Goal: Information Seeking & Learning: Find specific page/section

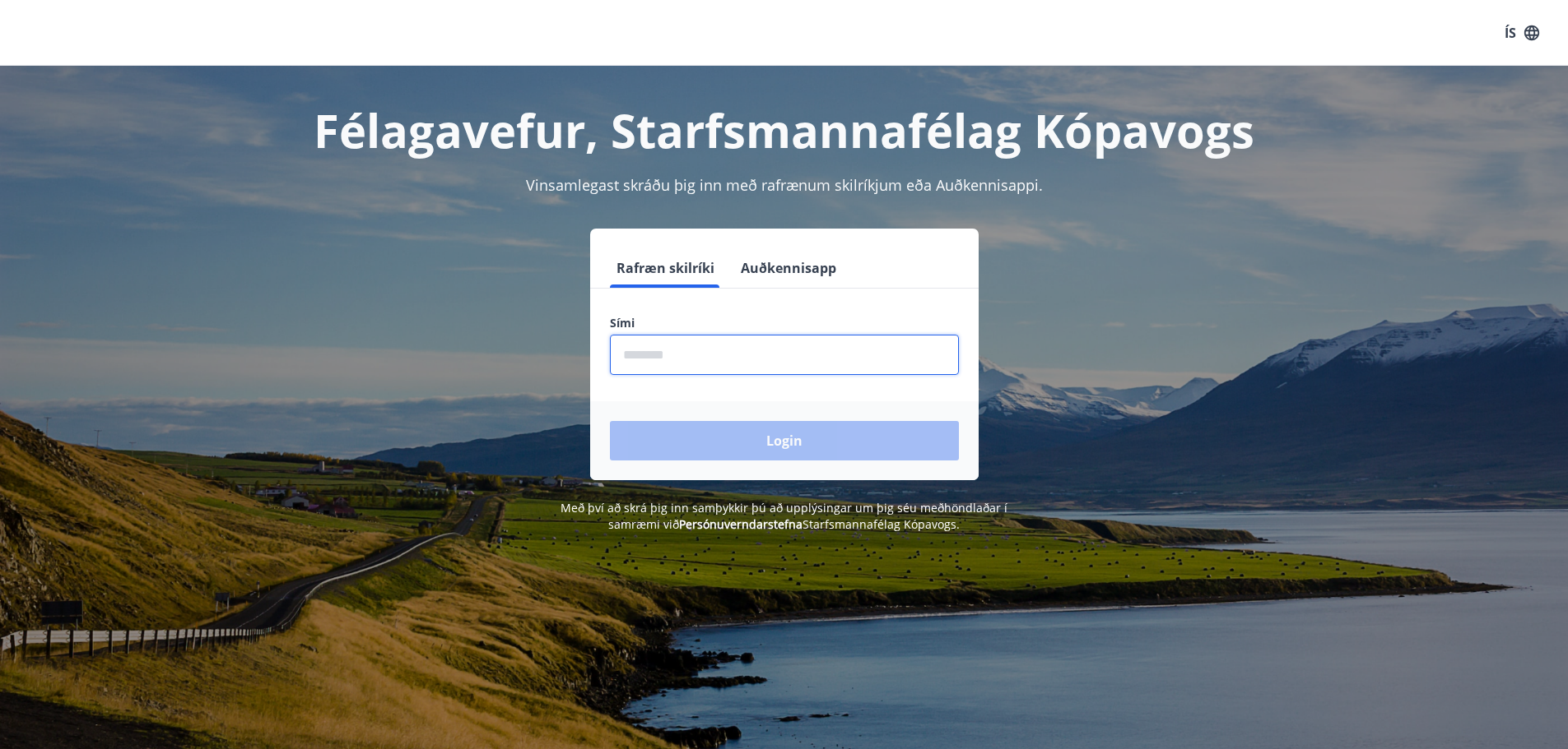
click at [645, 355] on input "phone" at bounding box center [784, 355] width 349 height 41
type input "********"
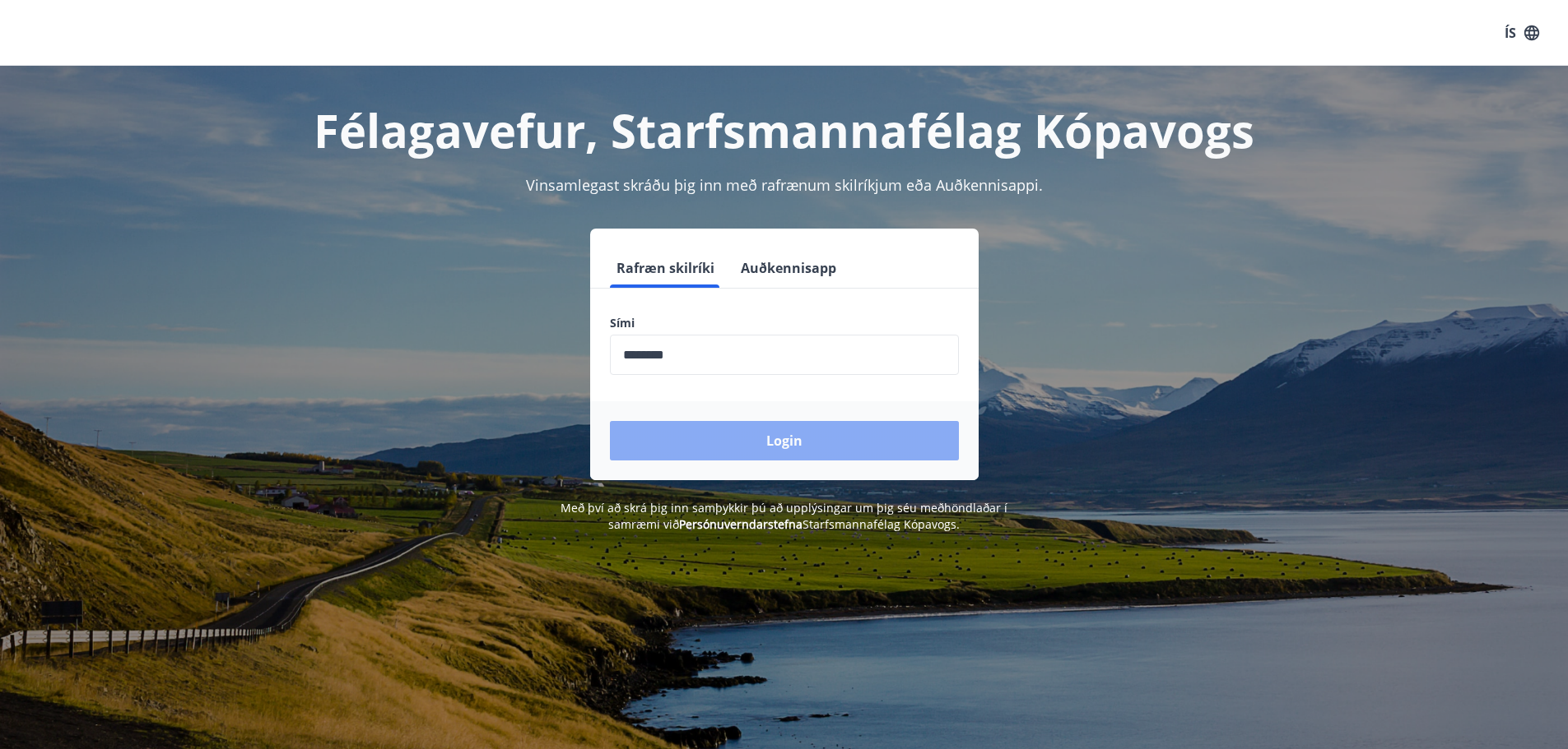
click at [790, 441] on button "Login" at bounding box center [784, 441] width 349 height 40
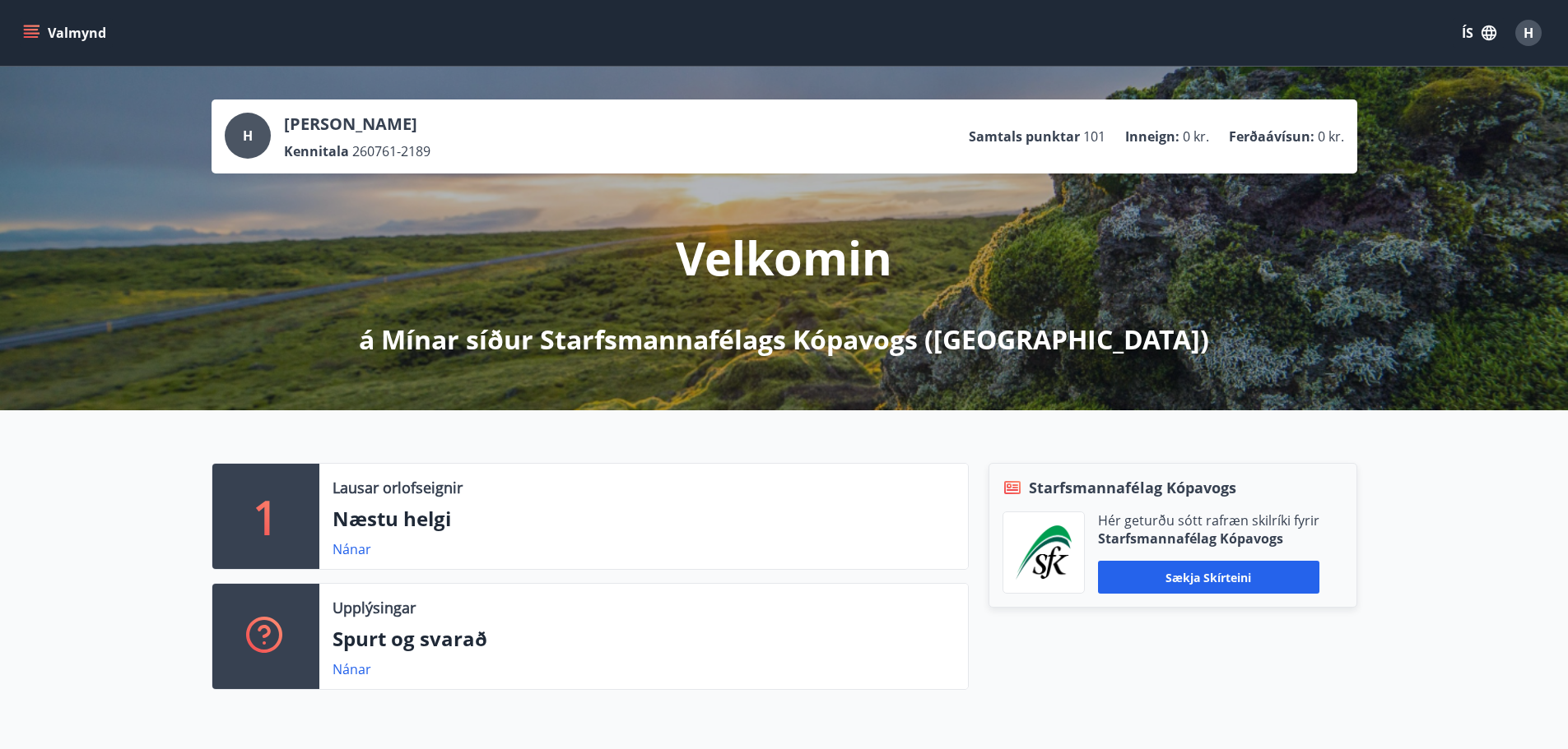
click at [75, 31] on button "Valmynd" at bounding box center [66, 32] width 93 height 30
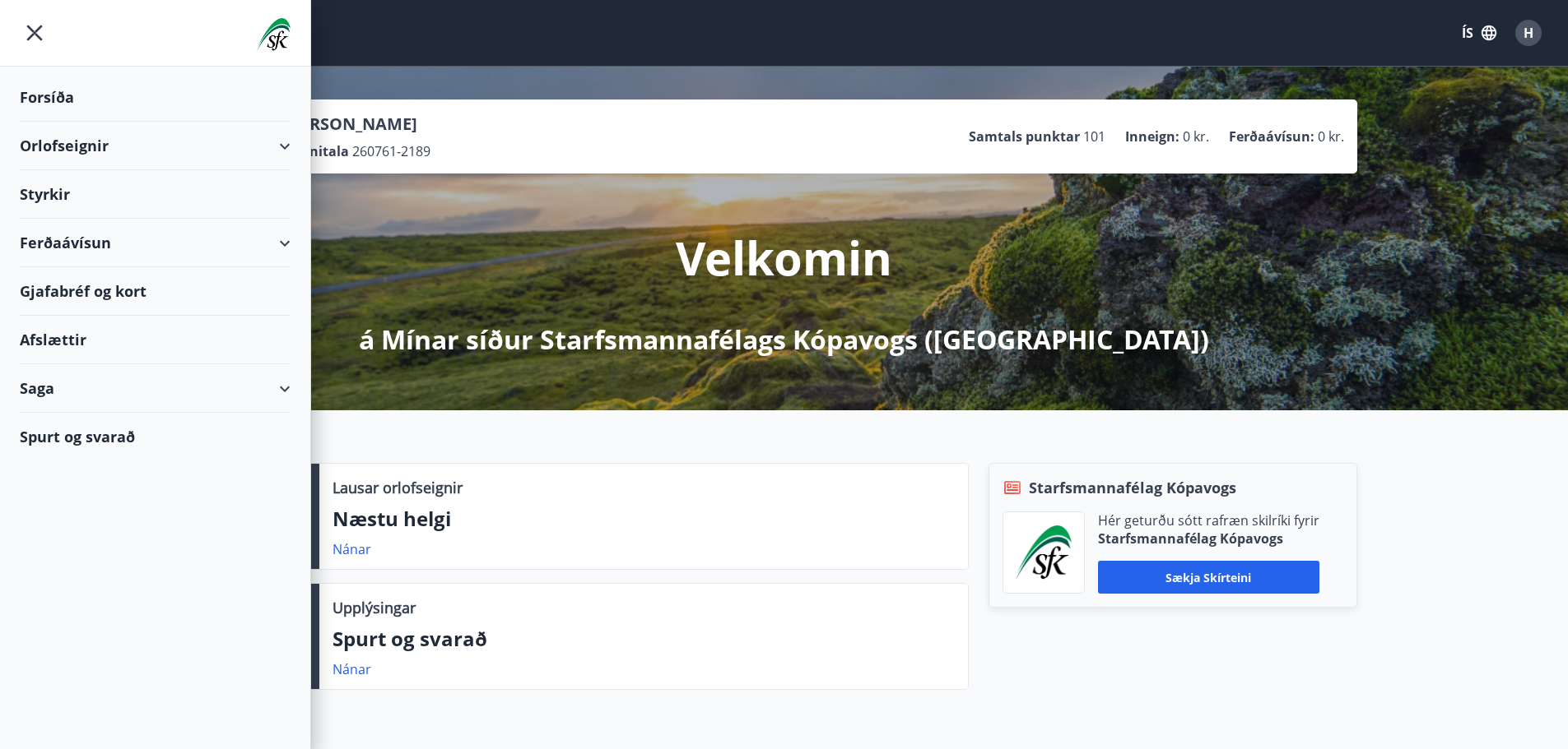
click at [103, 431] on div "Spurt og svarað" at bounding box center [155, 437] width 271 height 48
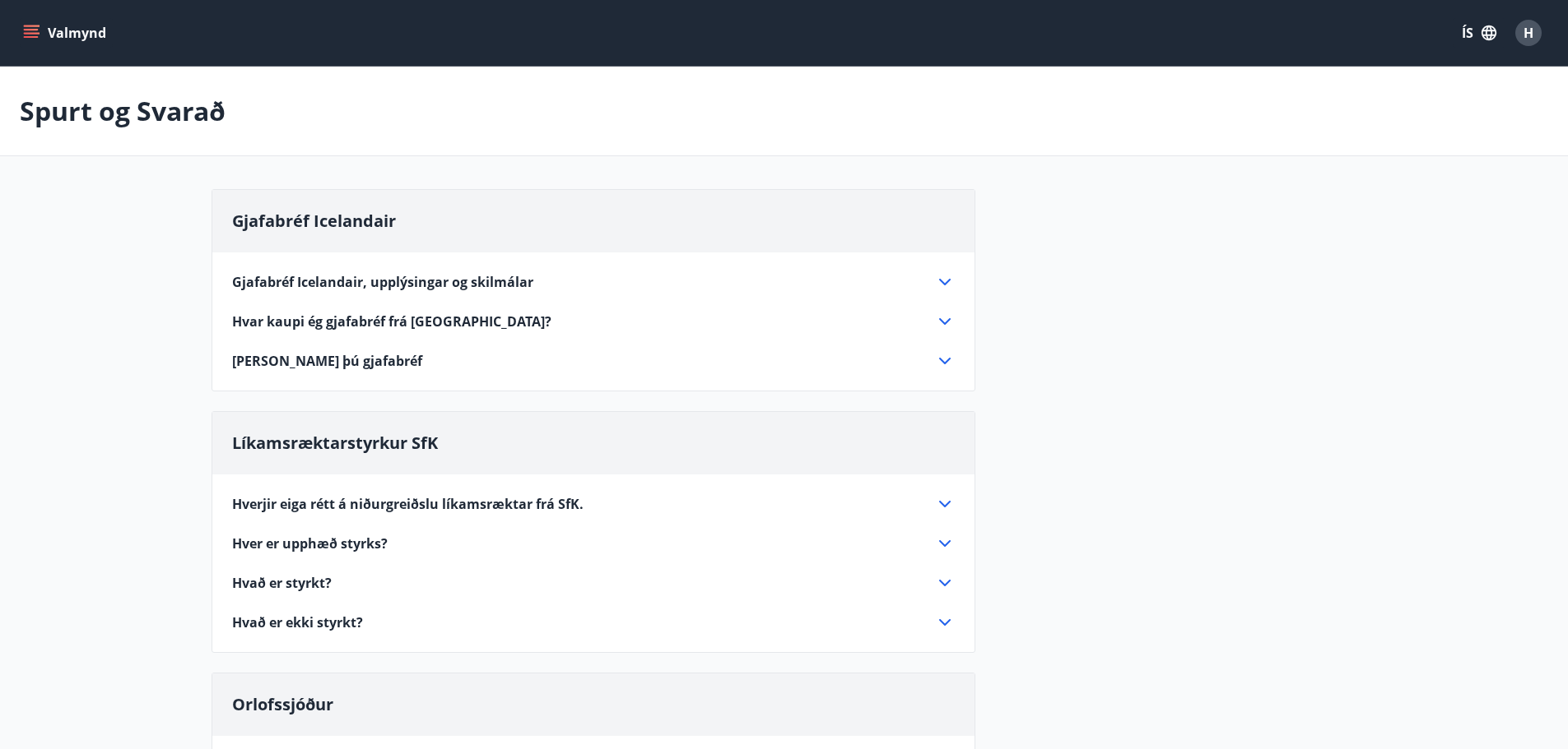
click at [470, 103] on div "Spurt og Svarað" at bounding box center [784, 111] width 1568 height 90
click at [762, 96] on div "Spurt og Svarað" at bounding box center [784, 111] width 1568 height 90
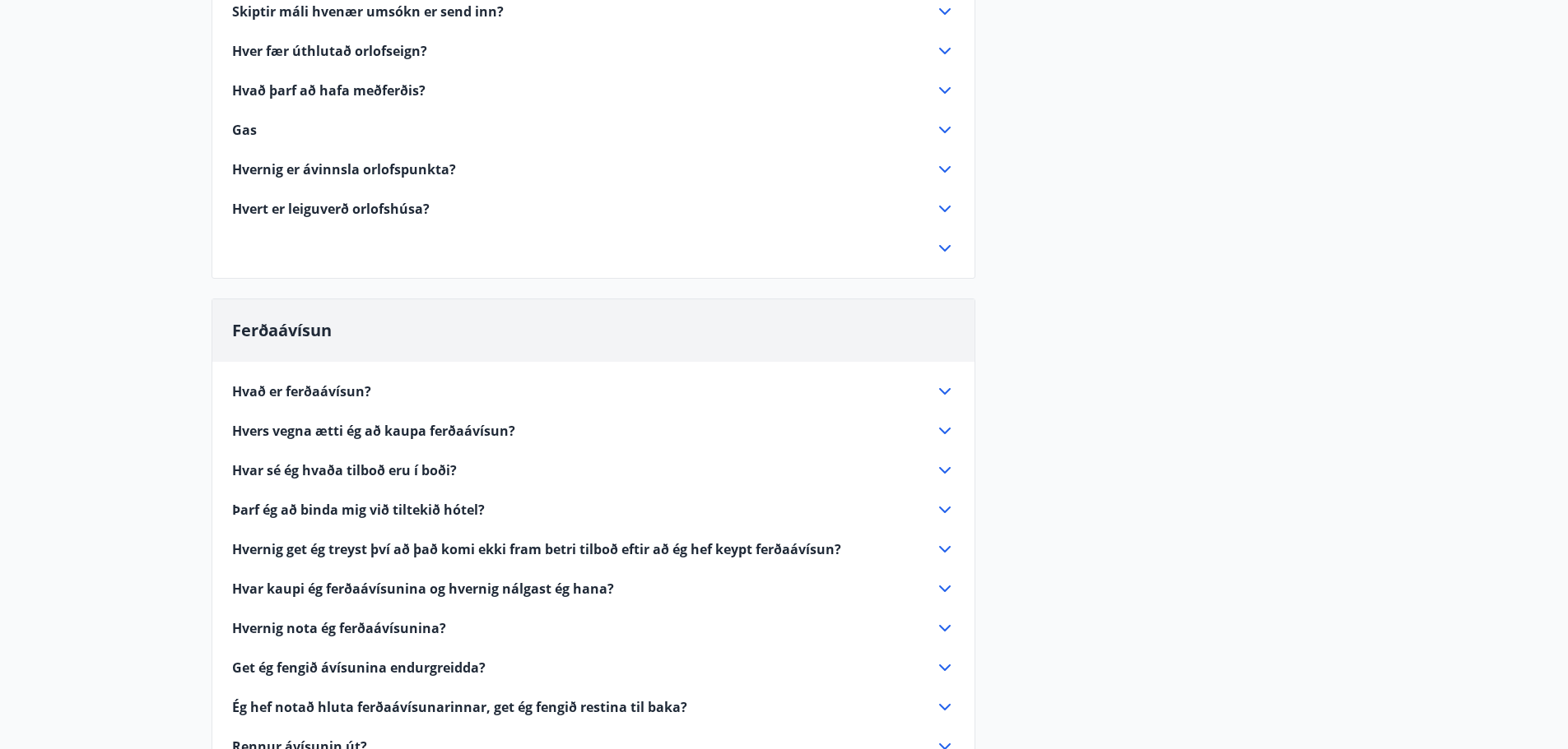
scroll to position [1398, 0]
click at [945, 425] on icon at bounding box center [945, 428] width 19 height 19
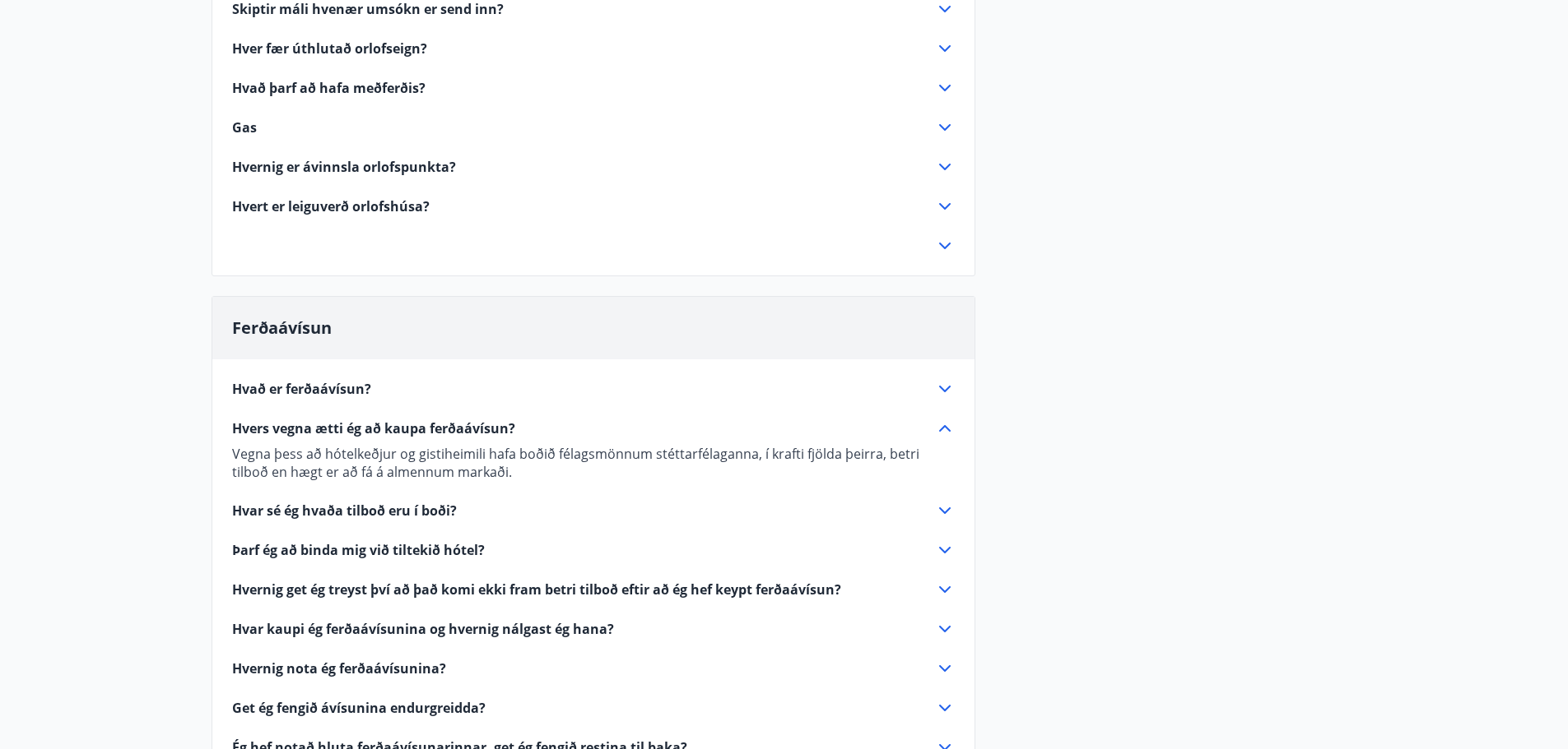
click at [944, 430] on icon at bounding box center [945, 428] width 19 height 19
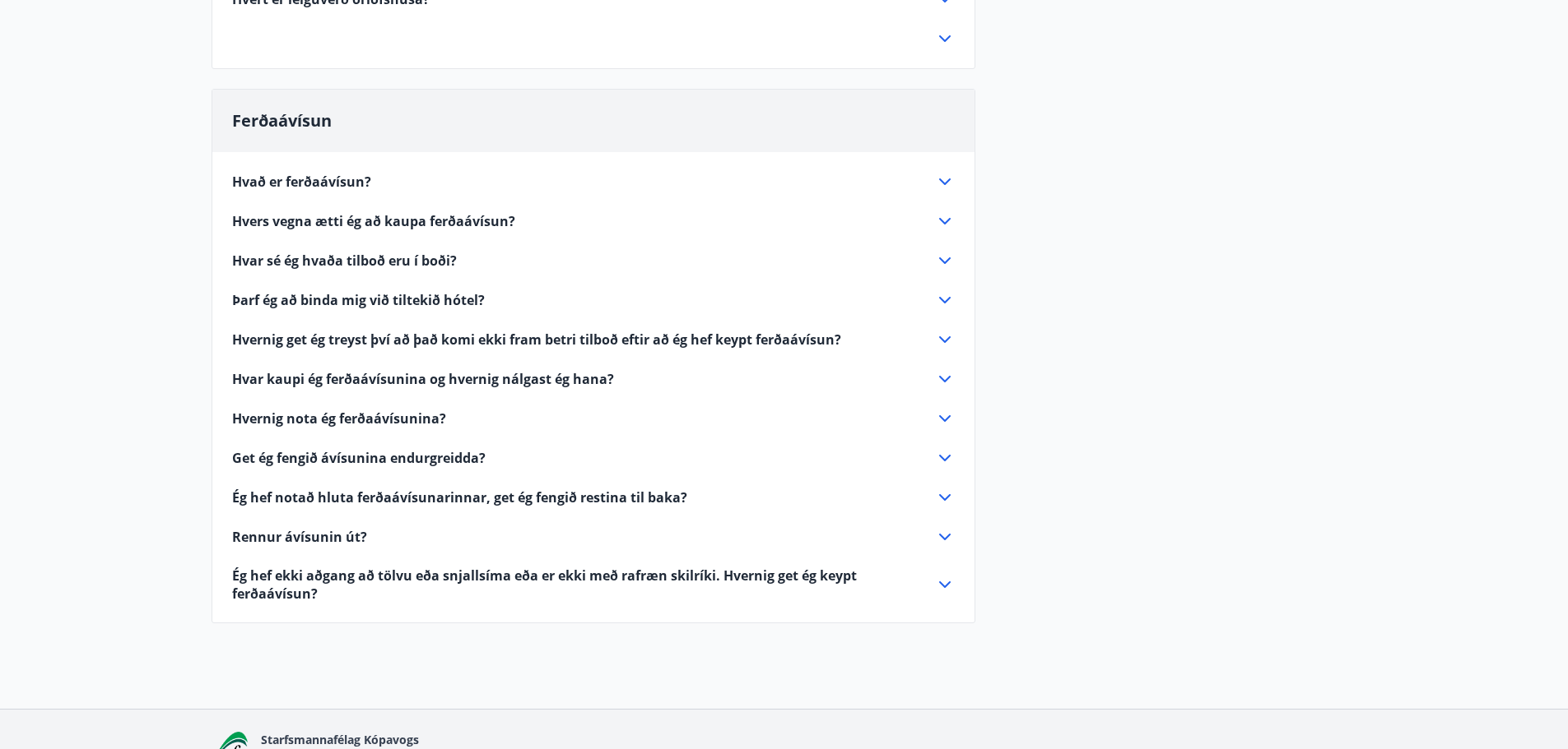
scroll to position [1645, 0]
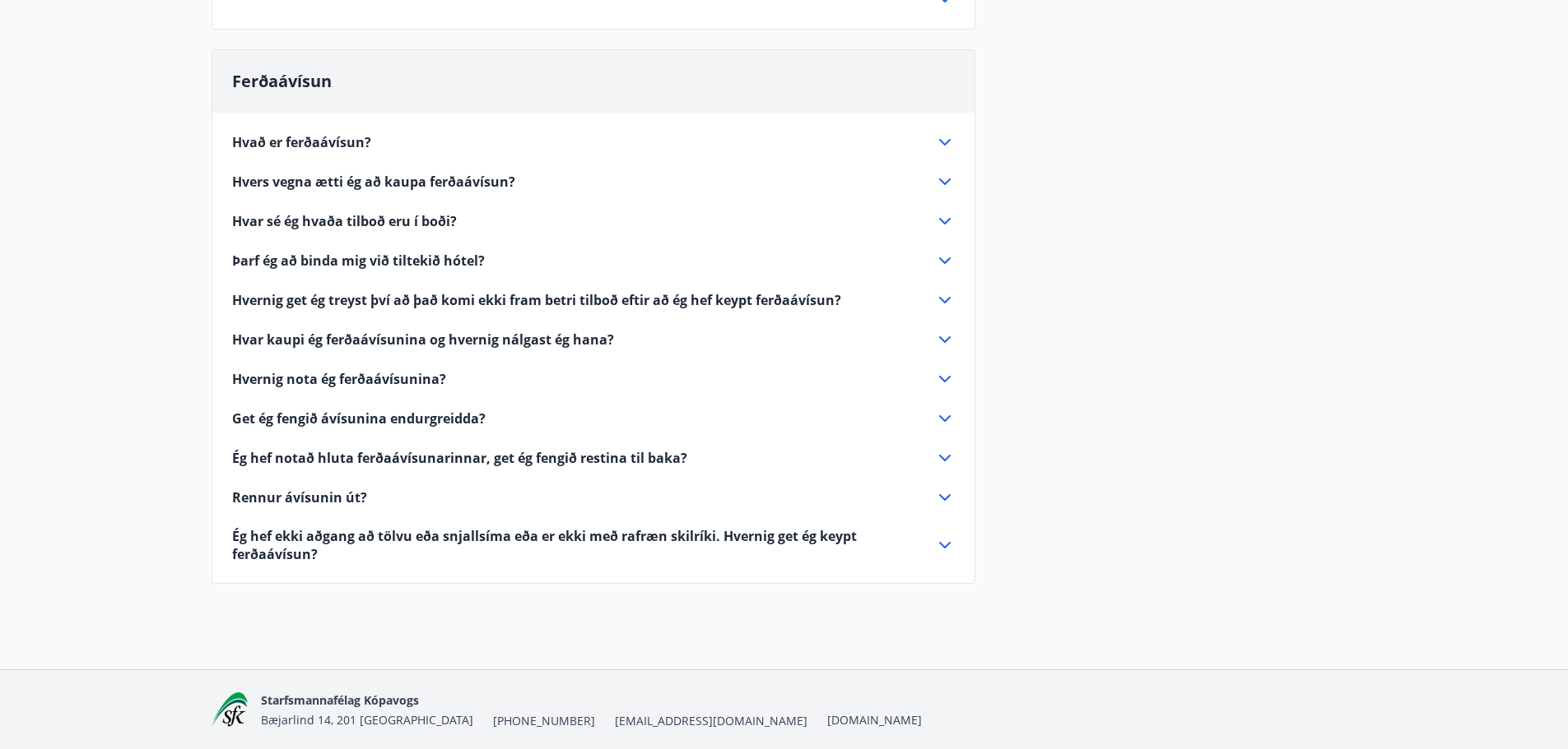
click at [940, 336] on icon at bounding box center [945, 339] width 19 height 19
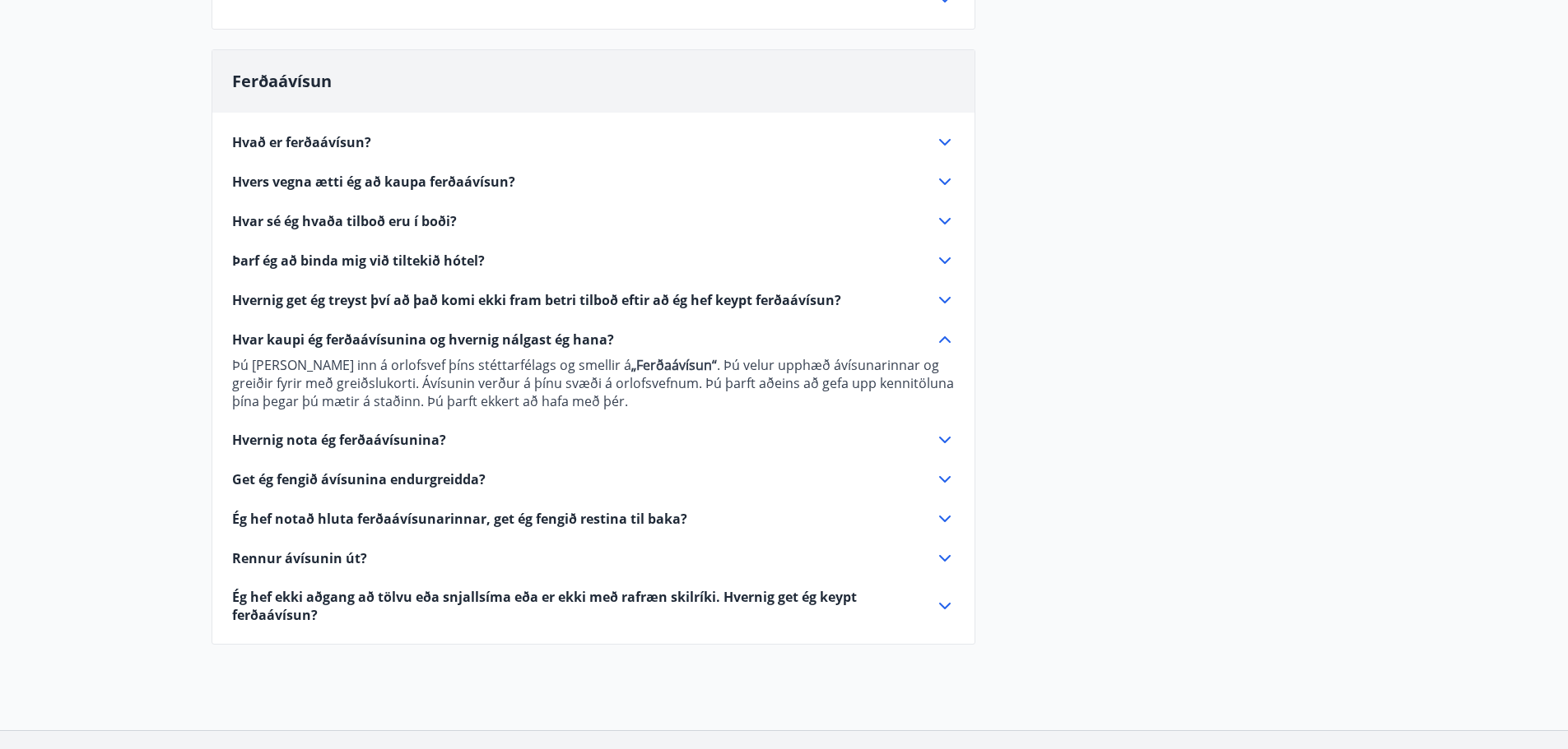
click at [947, 336] on icon at bounding box center [945, 339] width 19 height 19
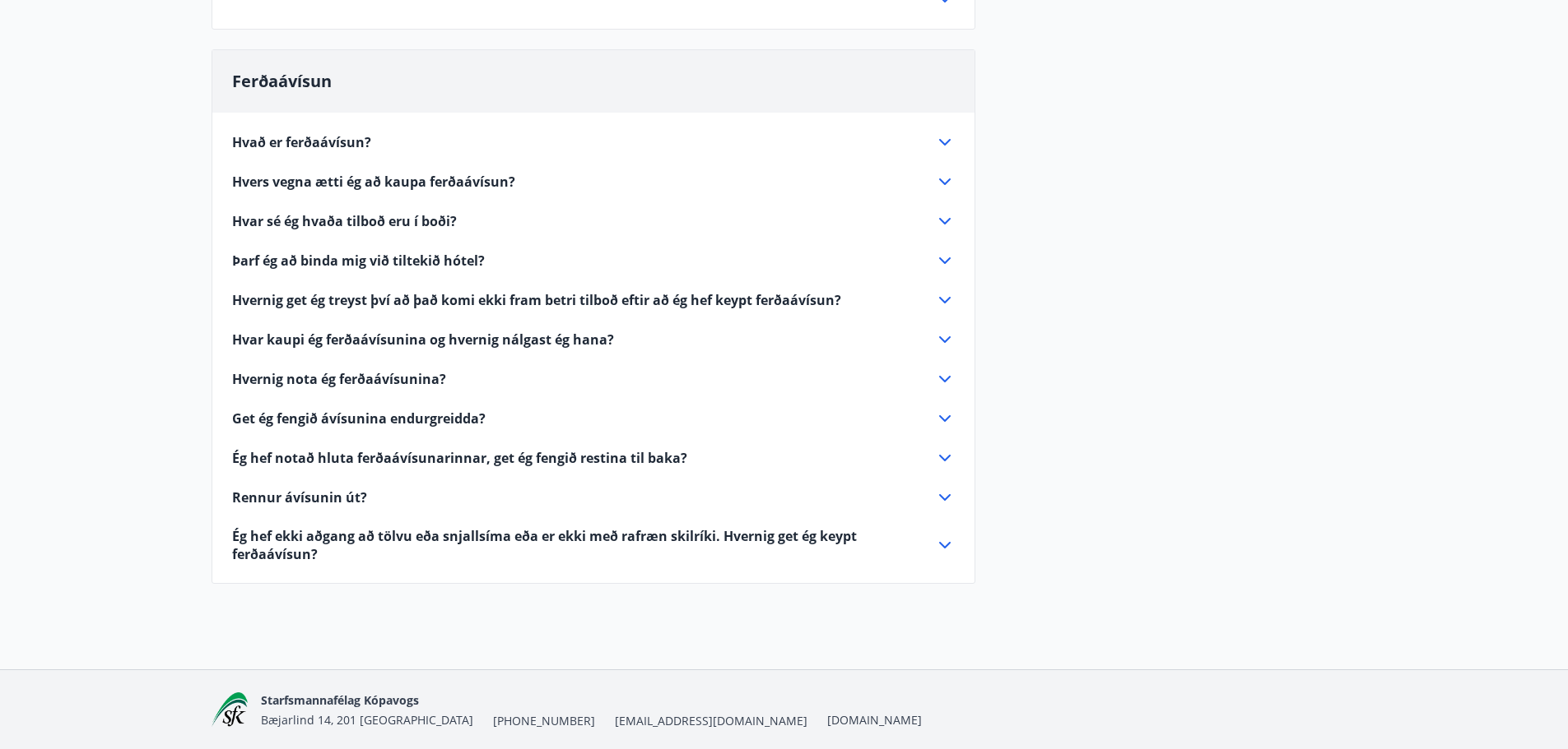
click at [945, 379] on icon at bounding box center [945, 378] width 19 height 19
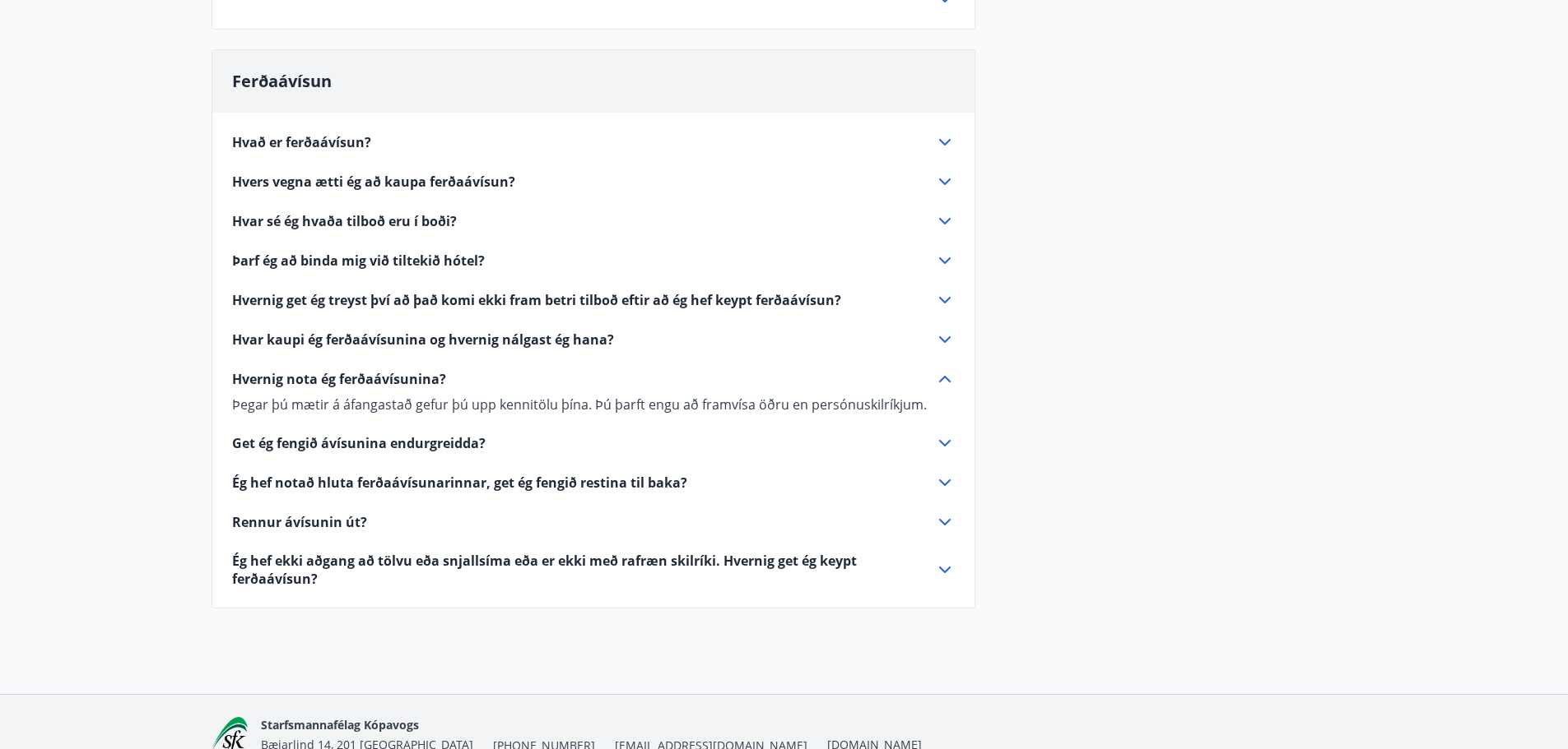
click at [944, 378] on icon at bounding box center [945, 379] width 12 height 7
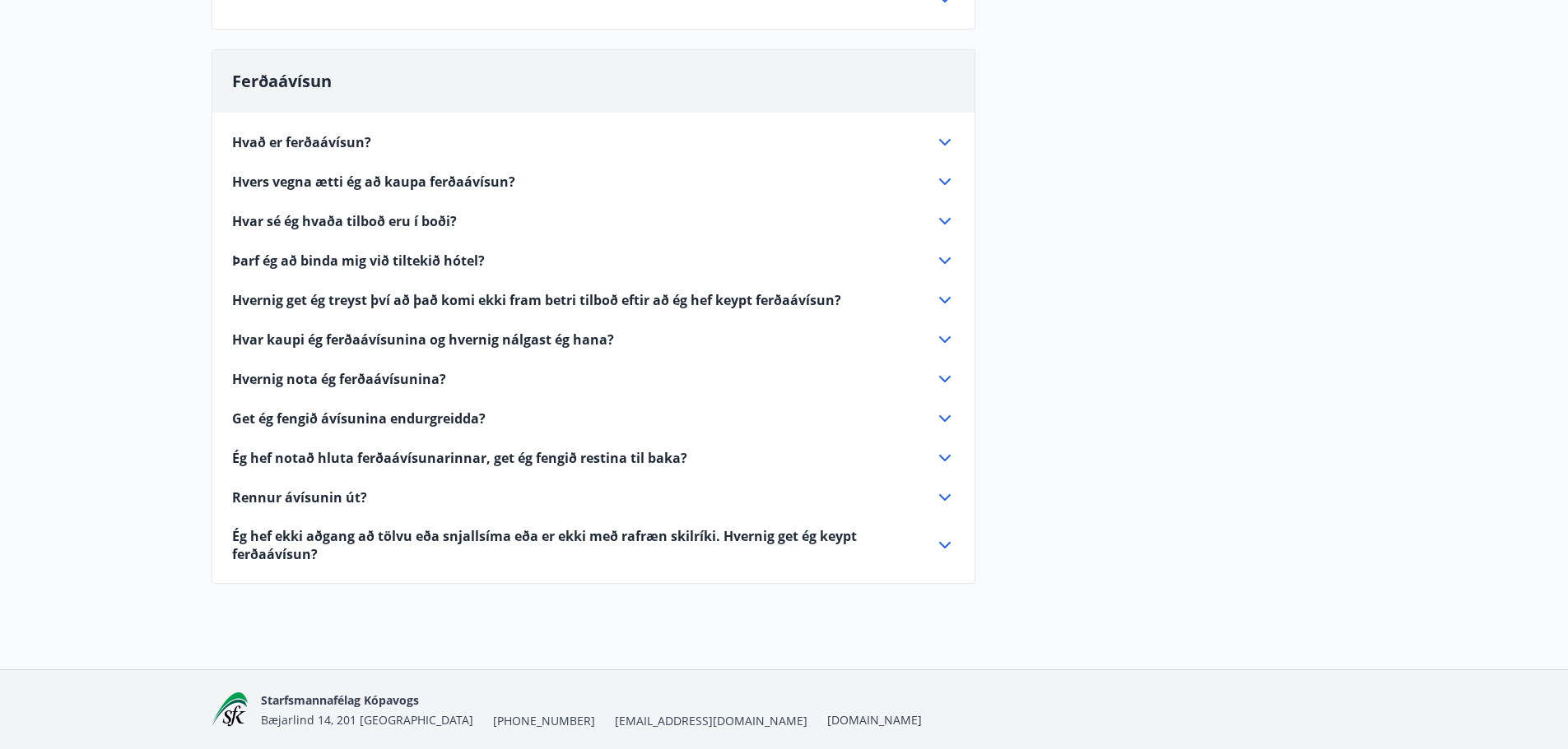
click at [940, 416] on icon at bounding box center [945, 419] width 12 height 7
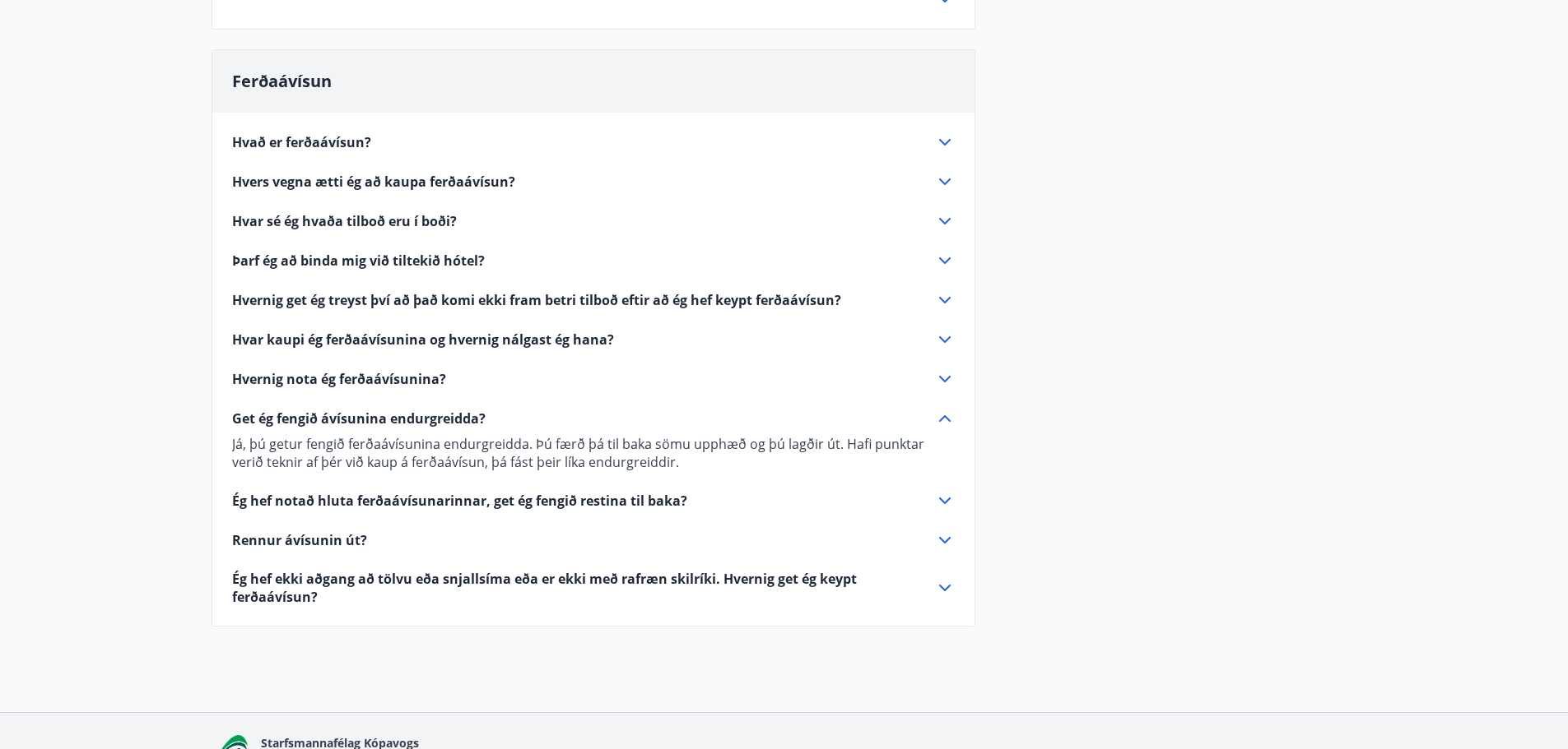
click at [937, 416] on icon at bounding box center [945, 418] width 19 height 19
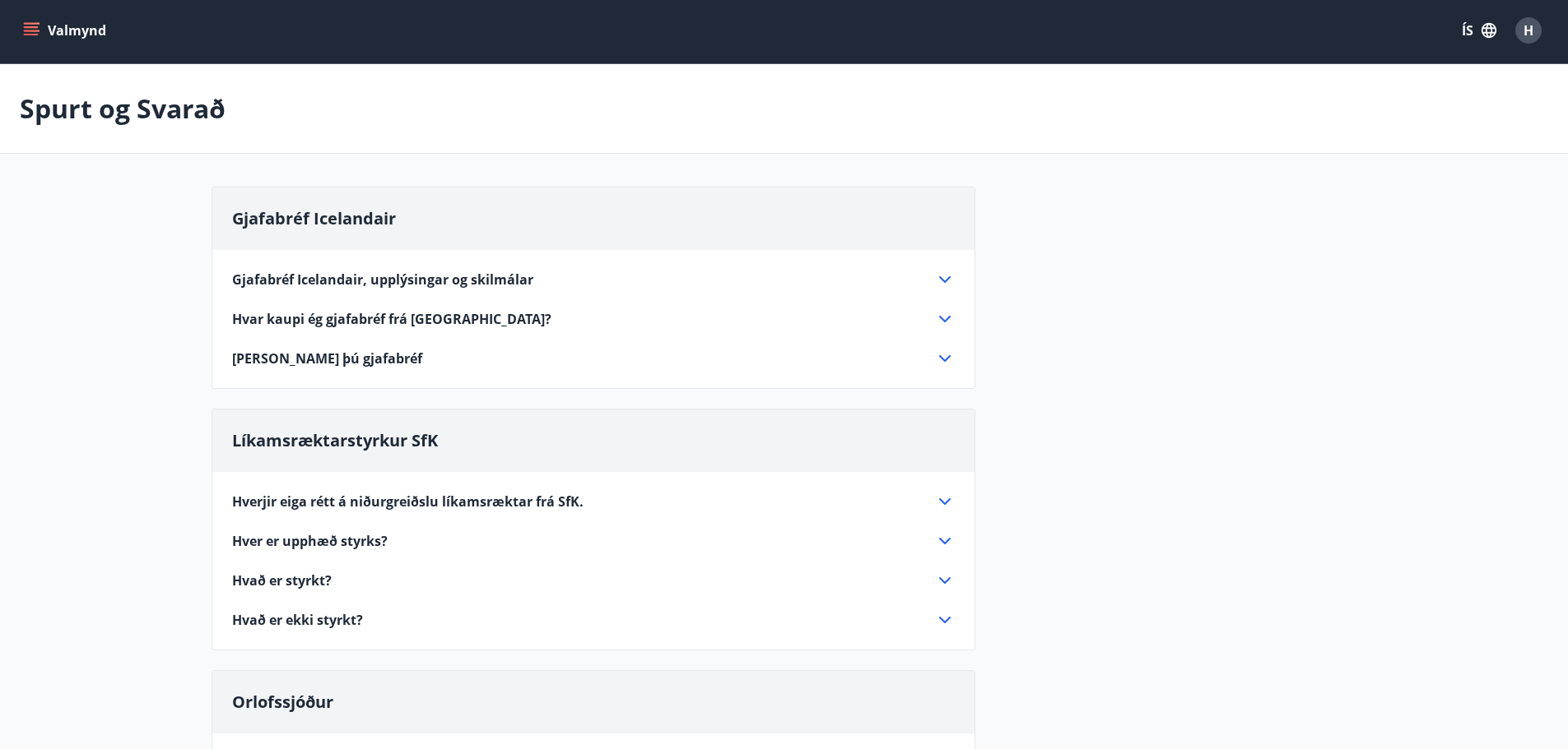
scroll to position [0, 0]
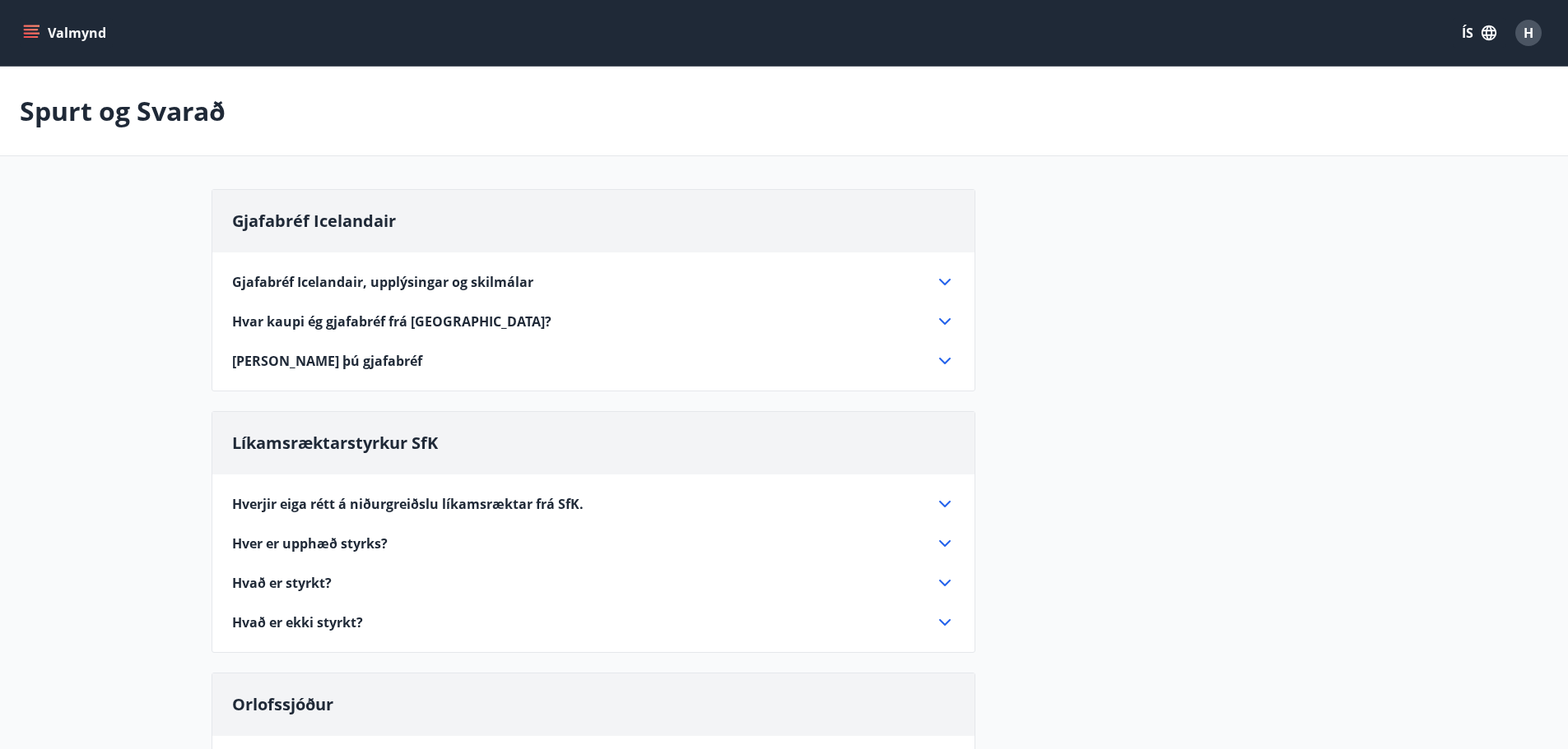
click at [68, 29] on button "Valmynd" at bounding box center [66, 32] width 93 height 30
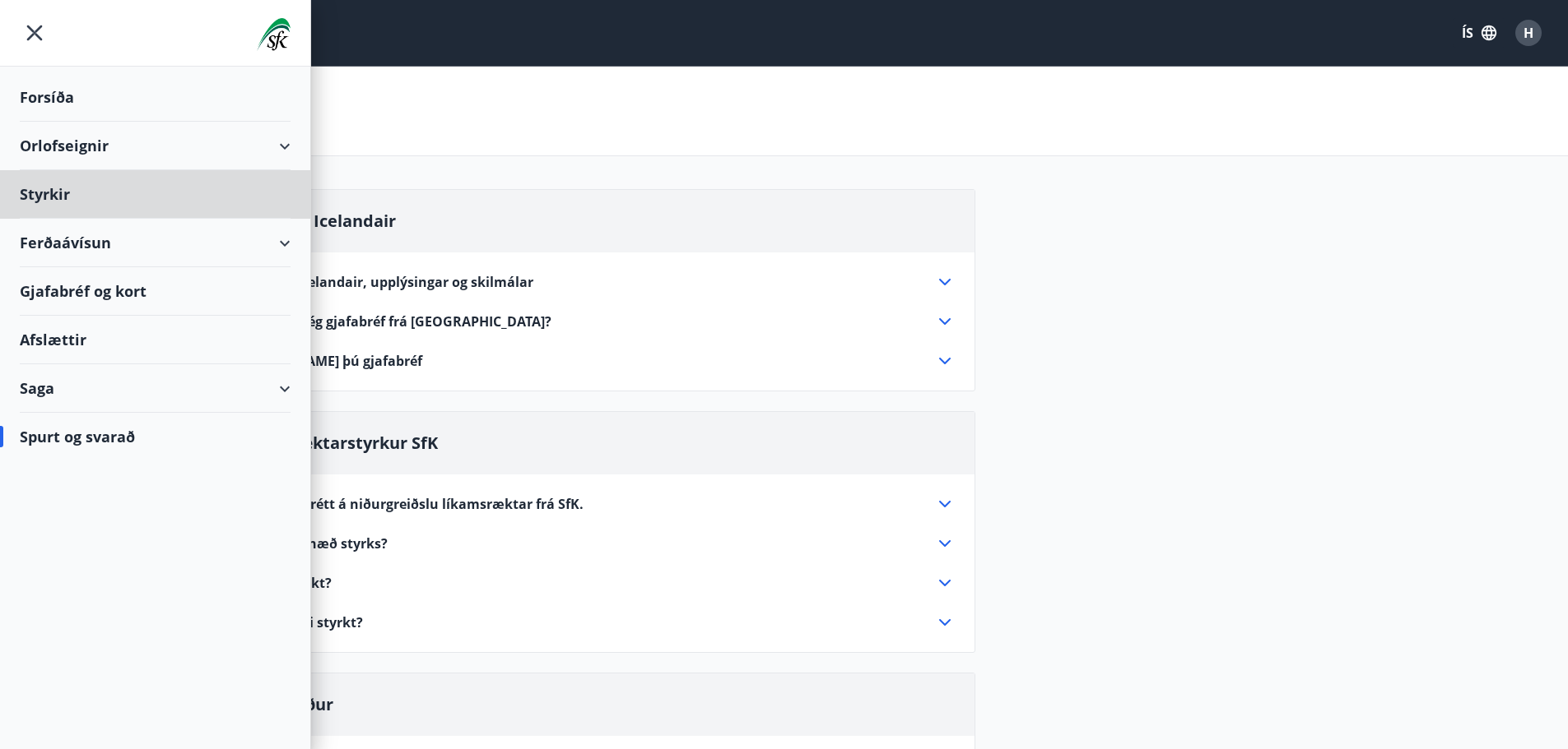
click at [40, 92] on div "Forsíða" at bounding box center [155, 97] width 271 height 48
